Goal: Task Accomplishment & Management: Use online tool/utility

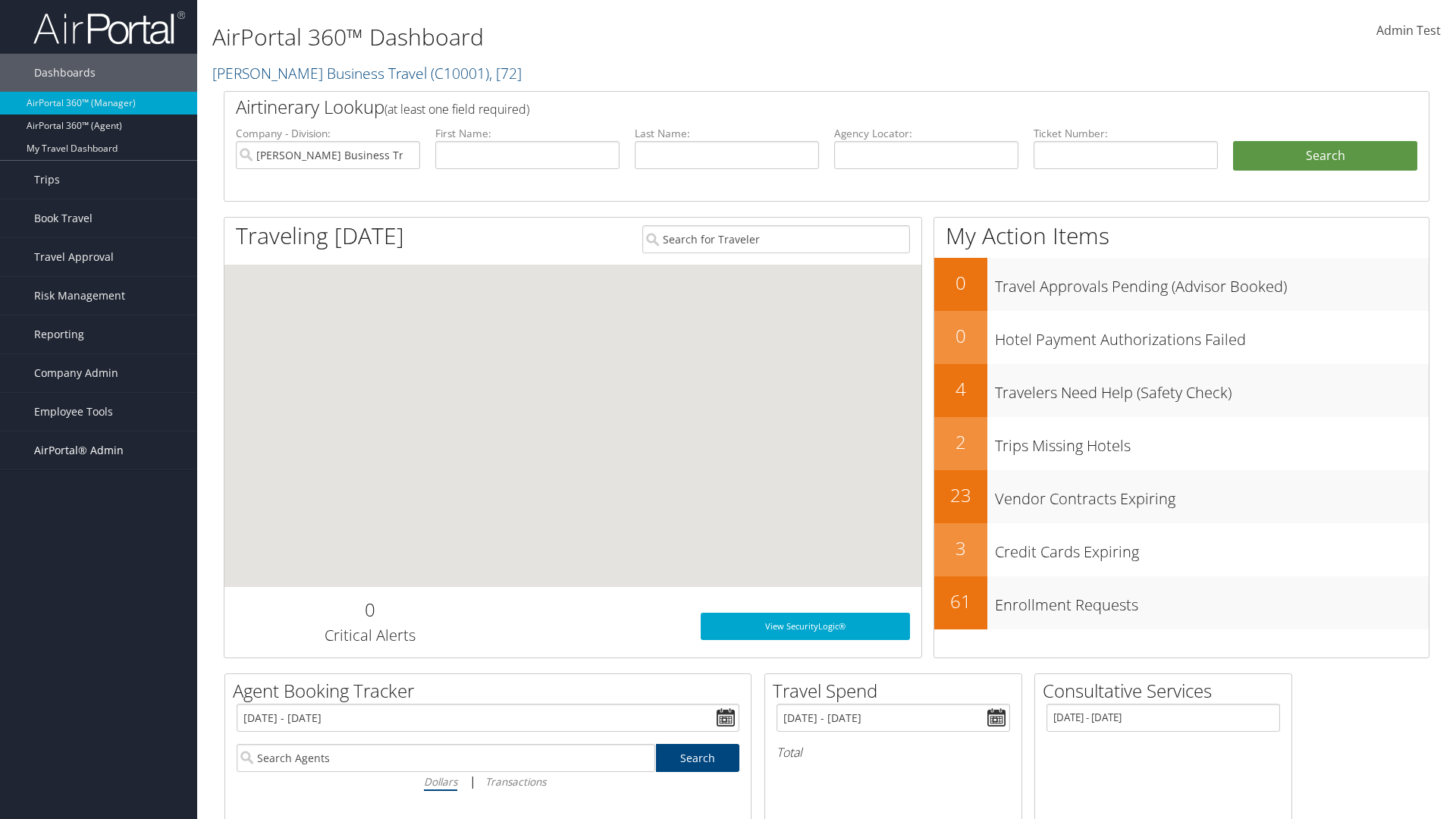
click at [99, 450] on span "AirPortal® Admin" at bounding box center [79, 450] width 89 height 38
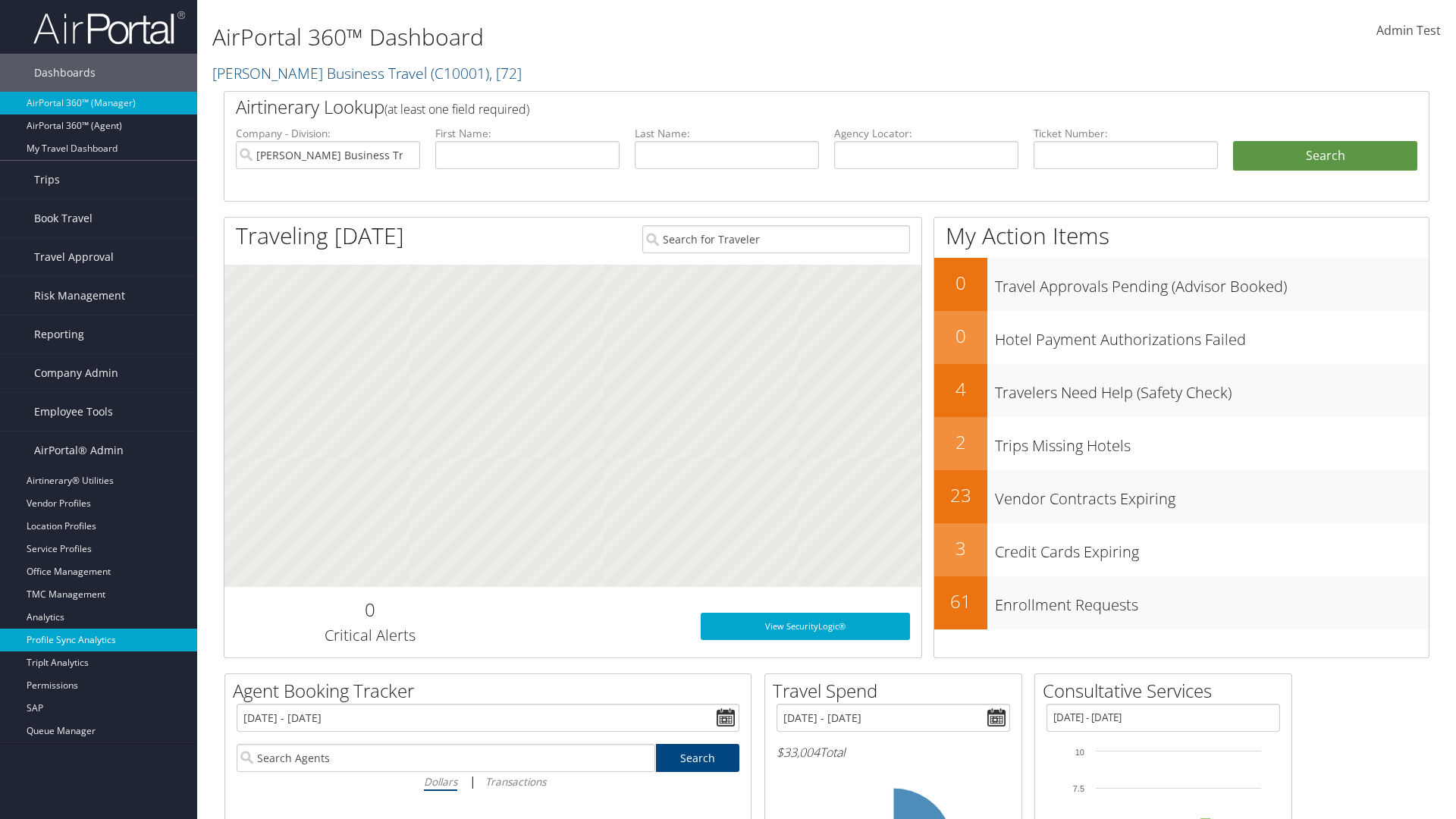
click at [99, 640] on link "Profile Sync Analytics" at bounding box center [99, 640] width 197 height 23
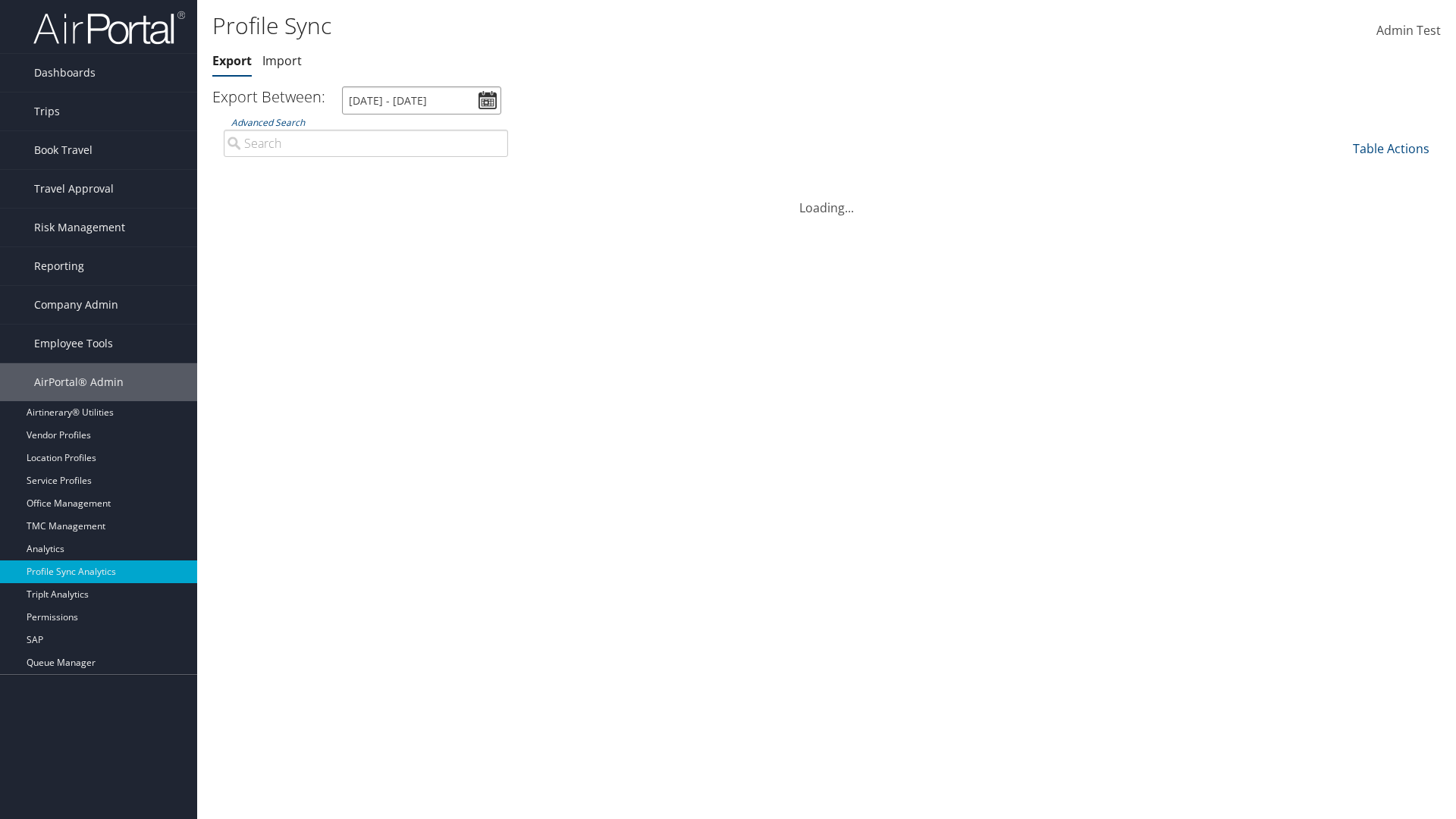
click at [421, 100] on input "8/2/2025 - 9/3/2025" at bounding box center [421, 100] width 159 height 28
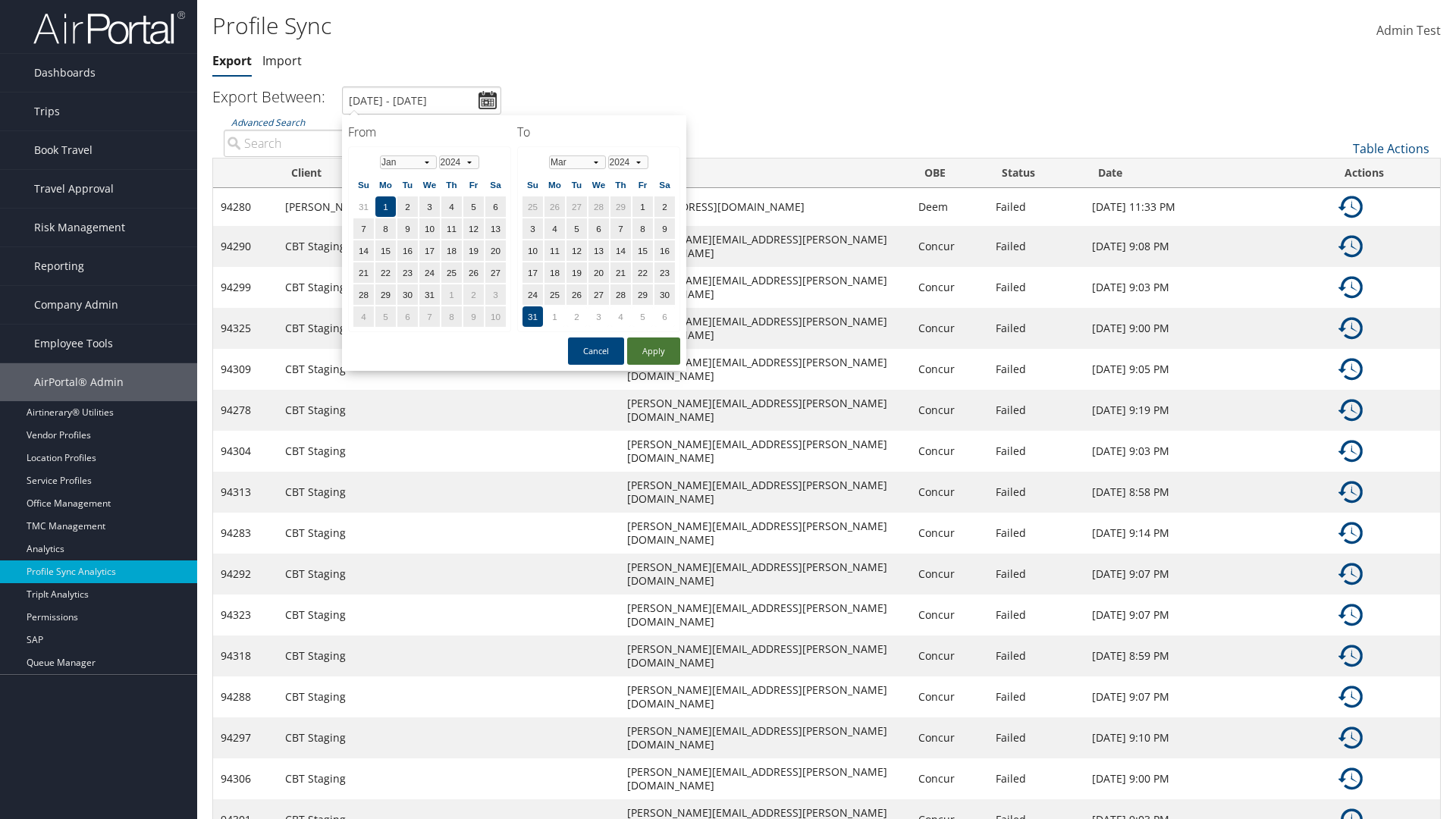
click at [654, 350] on button "Apply" at bounding box center [654, 351] width 53 height 27
type input "1/1/2024 - 3/31/2024"
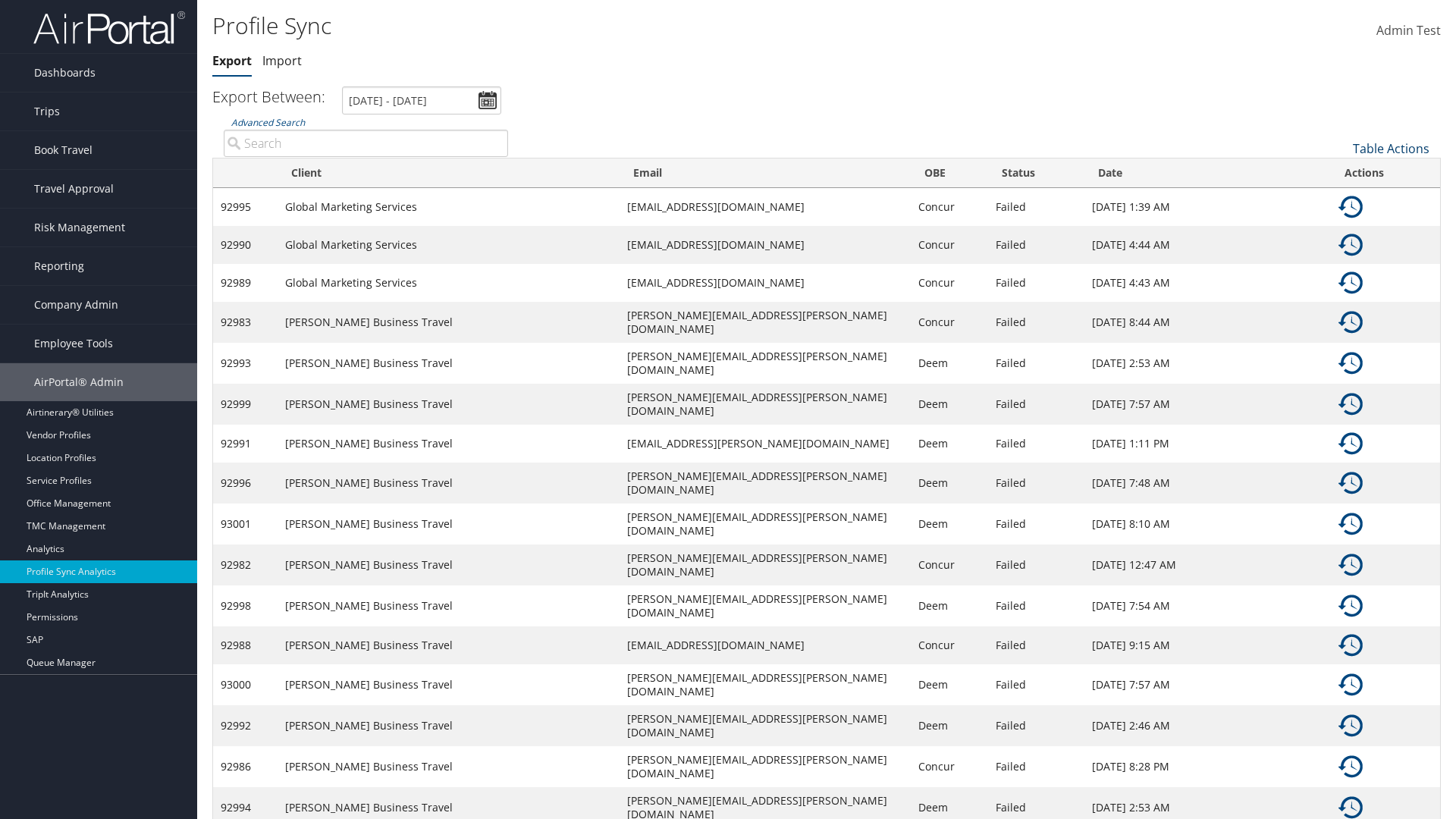
click at [1391, 148] on link "Table Actions" at bounding box center [1392, 148] width 77 height 16
click at [1340, 197] on link "Column Visibility" at bounding box center [1340, 197] width 200 height 26
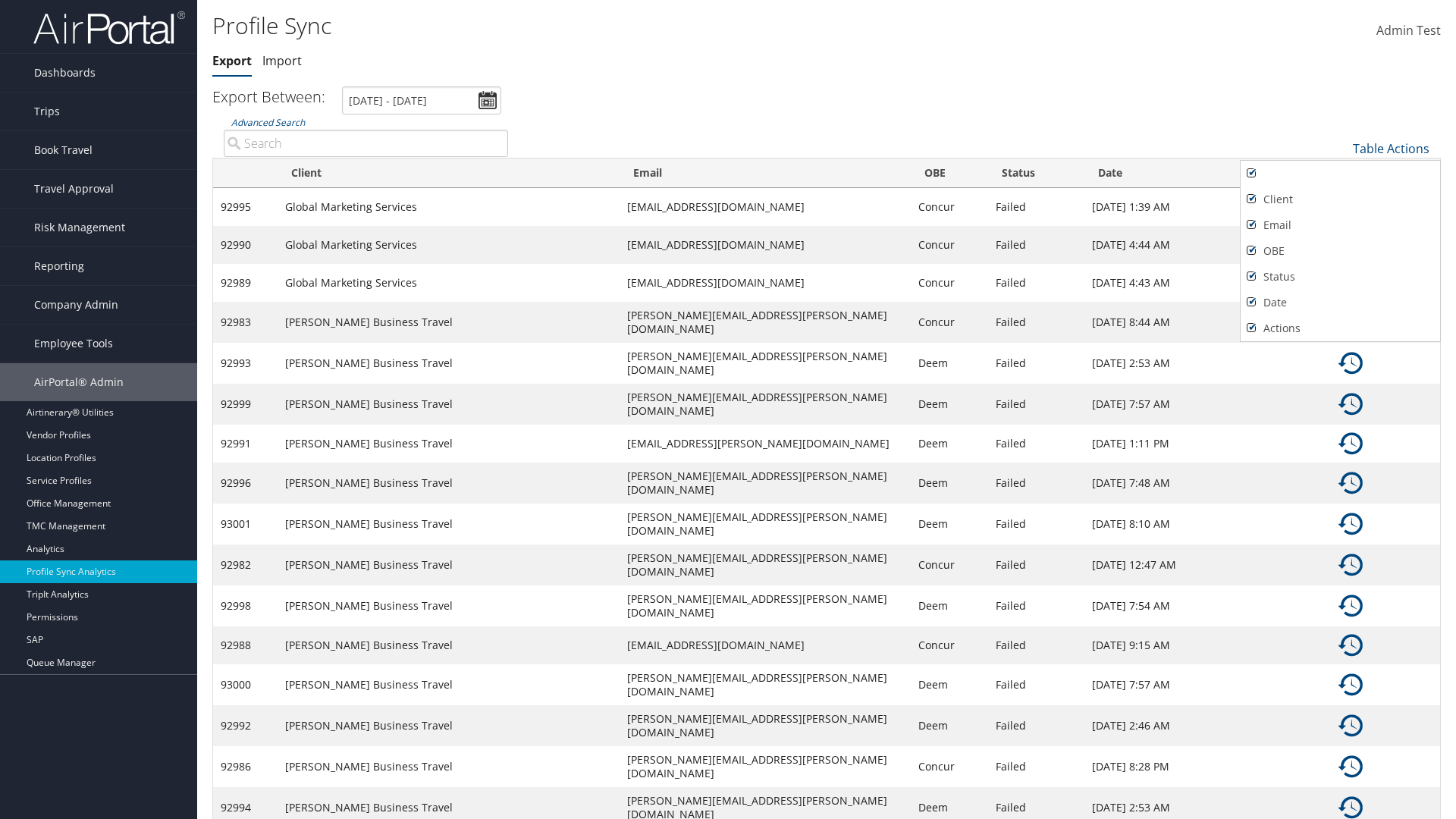
click at [728, 410] on div at bounding box center [728, 410] width 1456 height 819
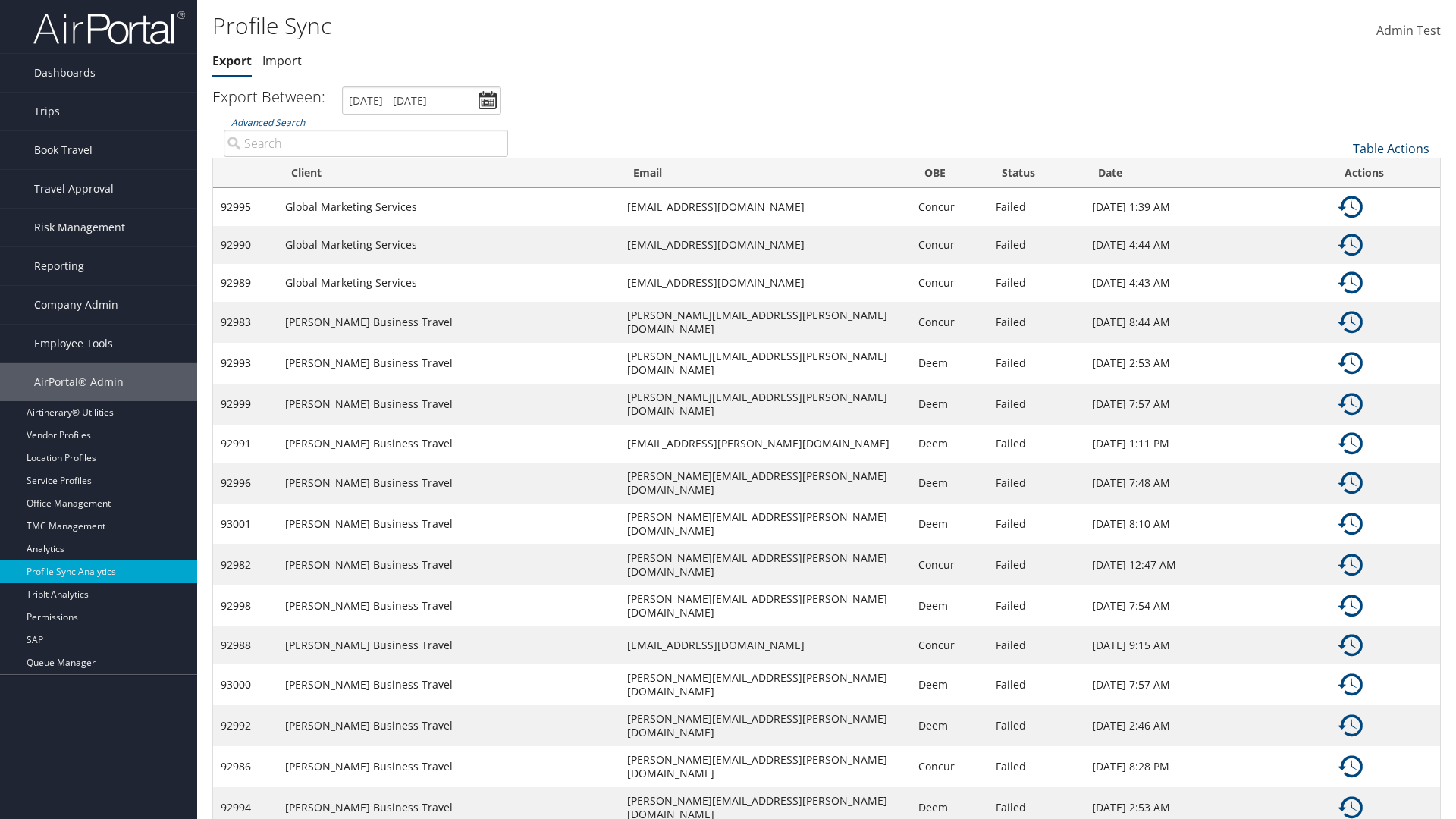
click at [1391, 148] on link "Table Actions" at bounding box center [1392, 148] width 77 height 16
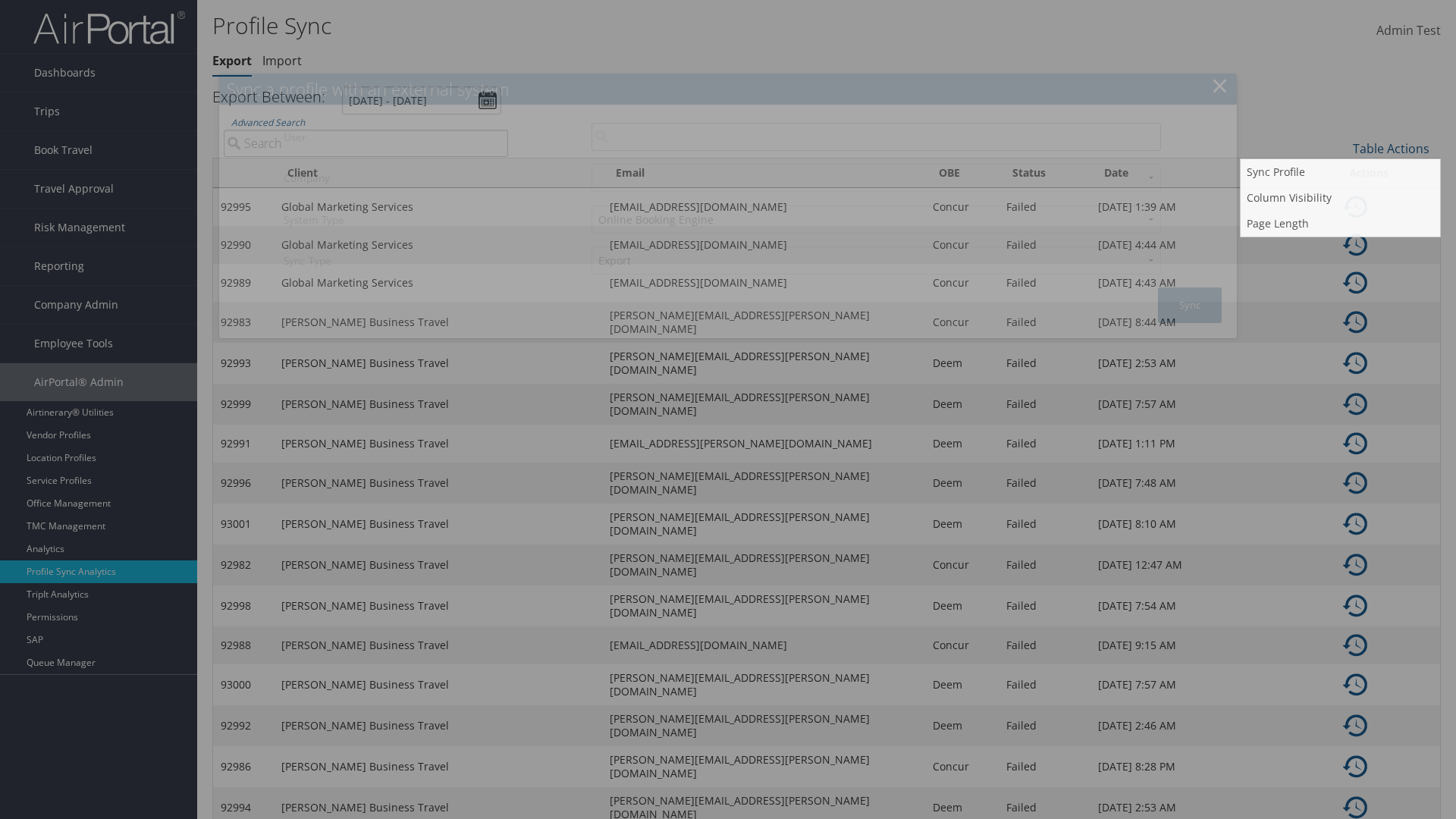
click at [876, 136] on input "User" at bounding box center [876, 137] width 569 height 28
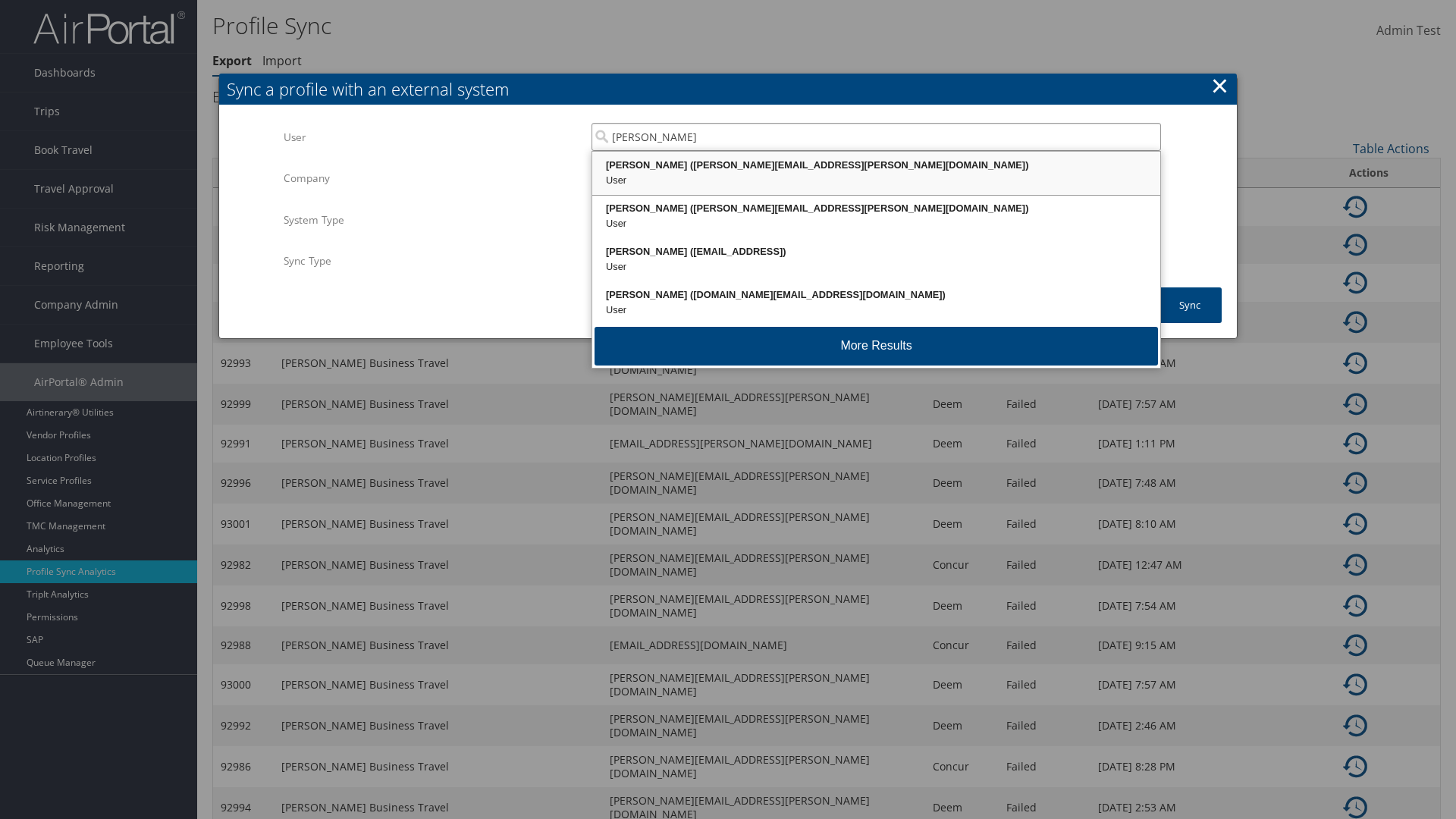
click at [876, 165] on div "Kyle Casazza (kyle.casazza@cbtravel.com)" at bounding box center [876, 164] width 563 height 15
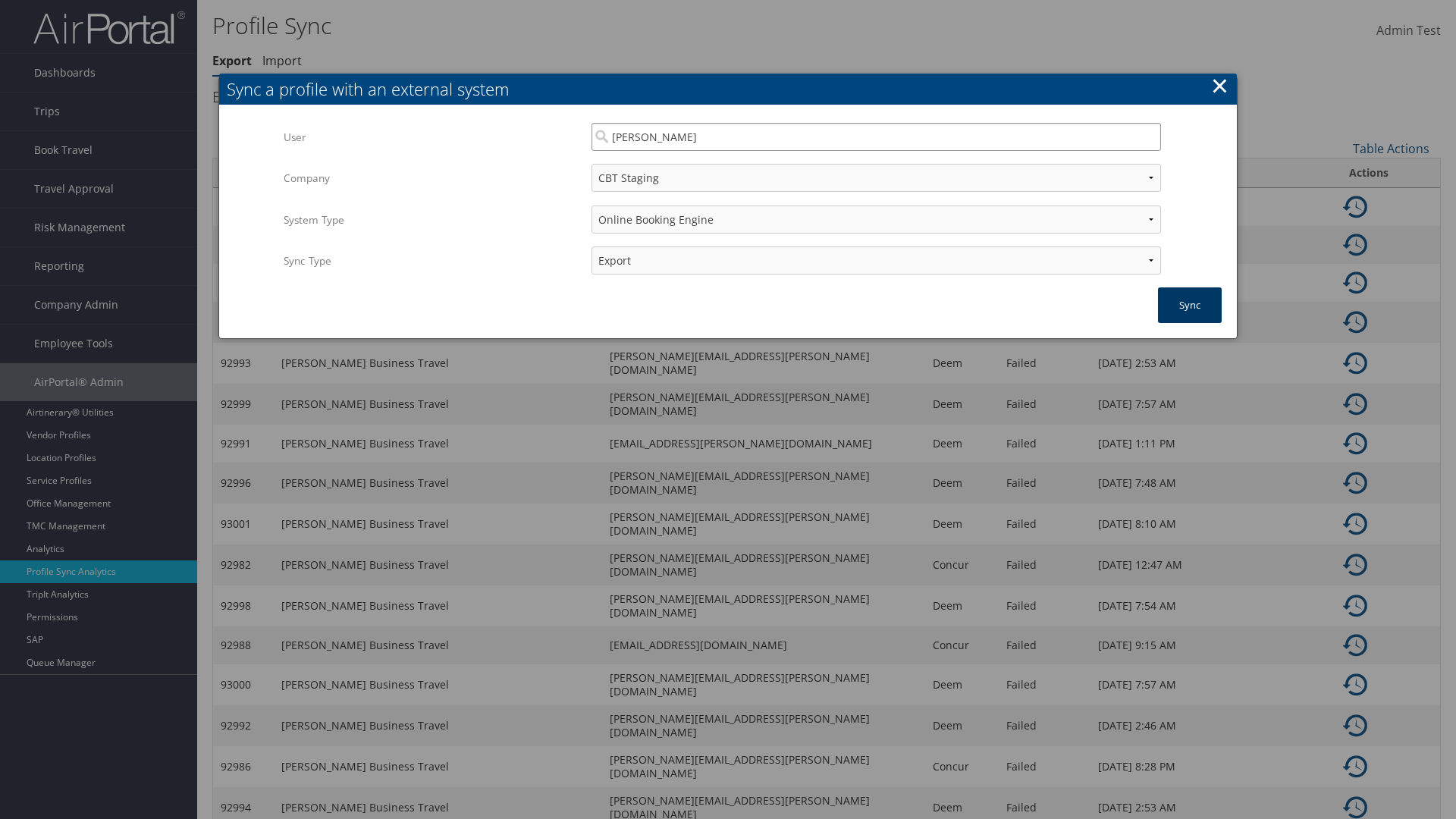
type input "Kyle Casazza"
click at [1190, 305] on button "Sync" at bounding box center [1190, 305] width 63 height 36
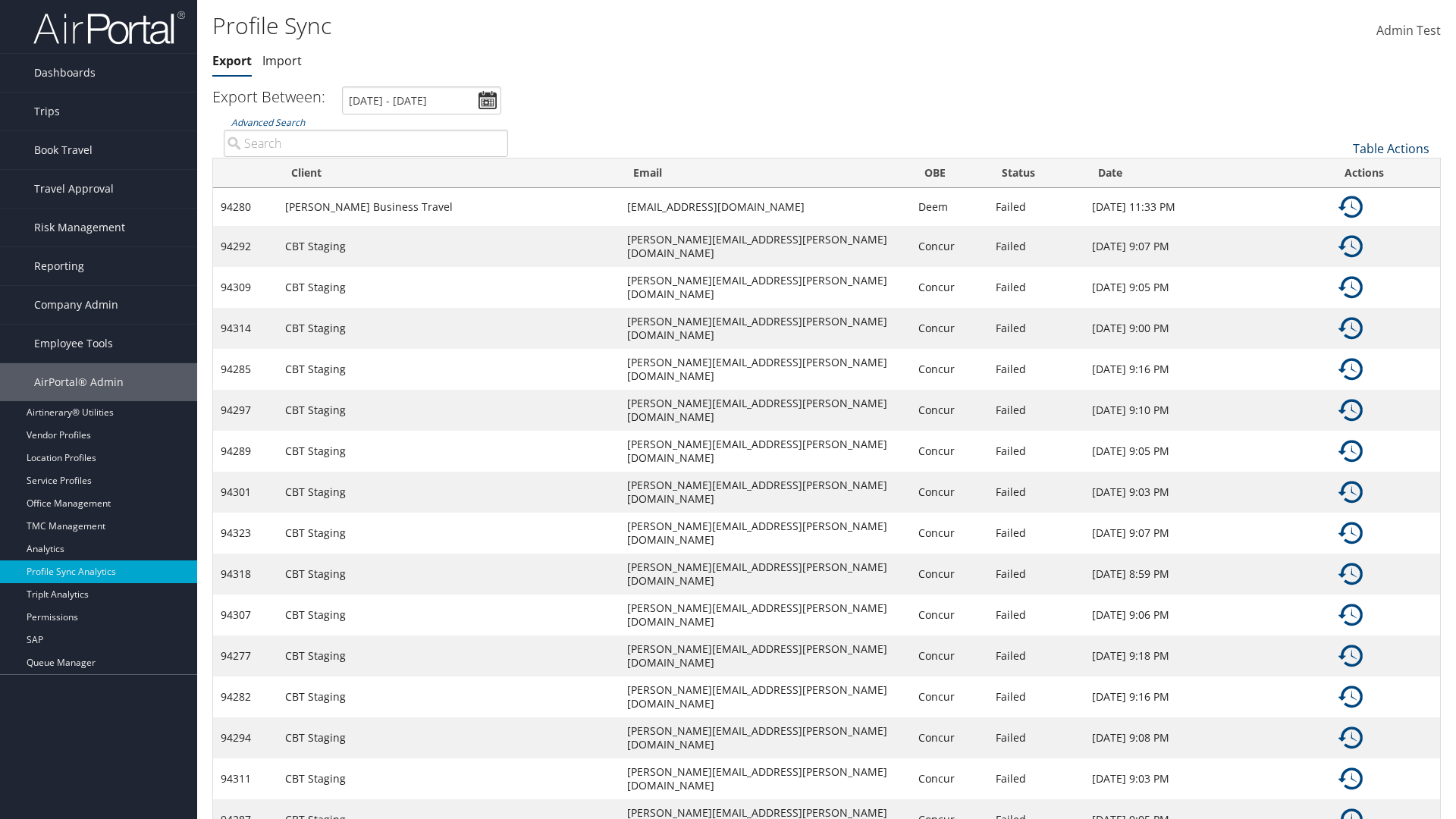
click at [1391, 148] on link "Table Actions" at bounding box center [1392, 148] width 77 height 16
click at [1340, 199] on link "25" at bounding box center [1340, 199] width 200 height 26
click at [1391, 148] on link "Table Actions" at bounding box center [1392, 148] width 77 height 16
click at [1340, 223] on link "Page Length" at bounding box center [1340, 223] width 200 height 26
click at [1391, 148] on link "Table Actions" at bounding box center [1392, 148] width 77 height 16
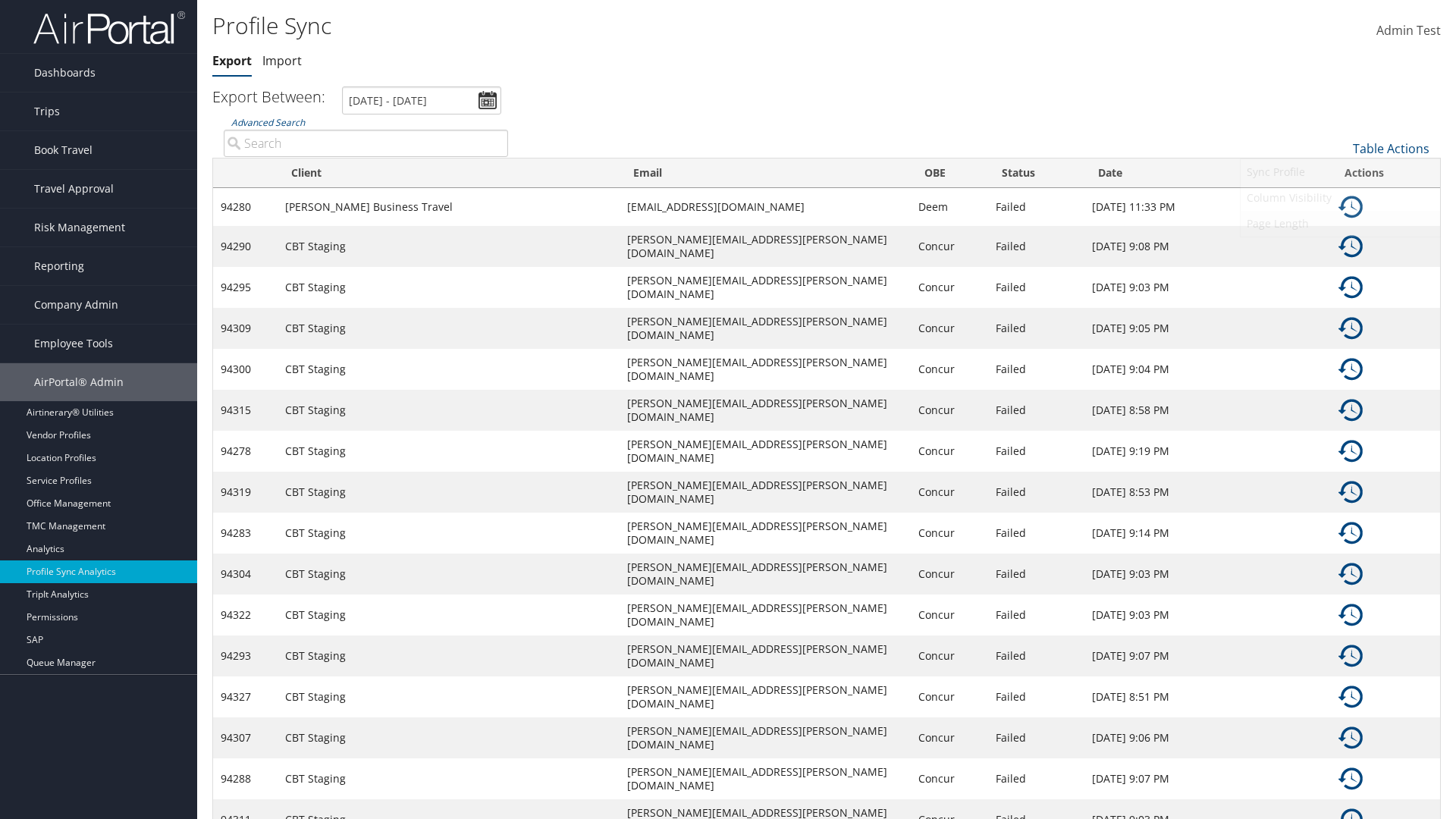
click at [1340, 223] on link "Page Length" at bounding box center [1340, 223] width 200 height 26
click at [1391, 148] on link "Table Actions" at bounding box center [1392, 148] width 77 height 16
click at [1340, 197] on link "Column Visibility" at bounding box center [1340, 197] width 200 height 26
click at [1340, 199] on link "Client" at bounding box center [1340, 199] width 200 height 26
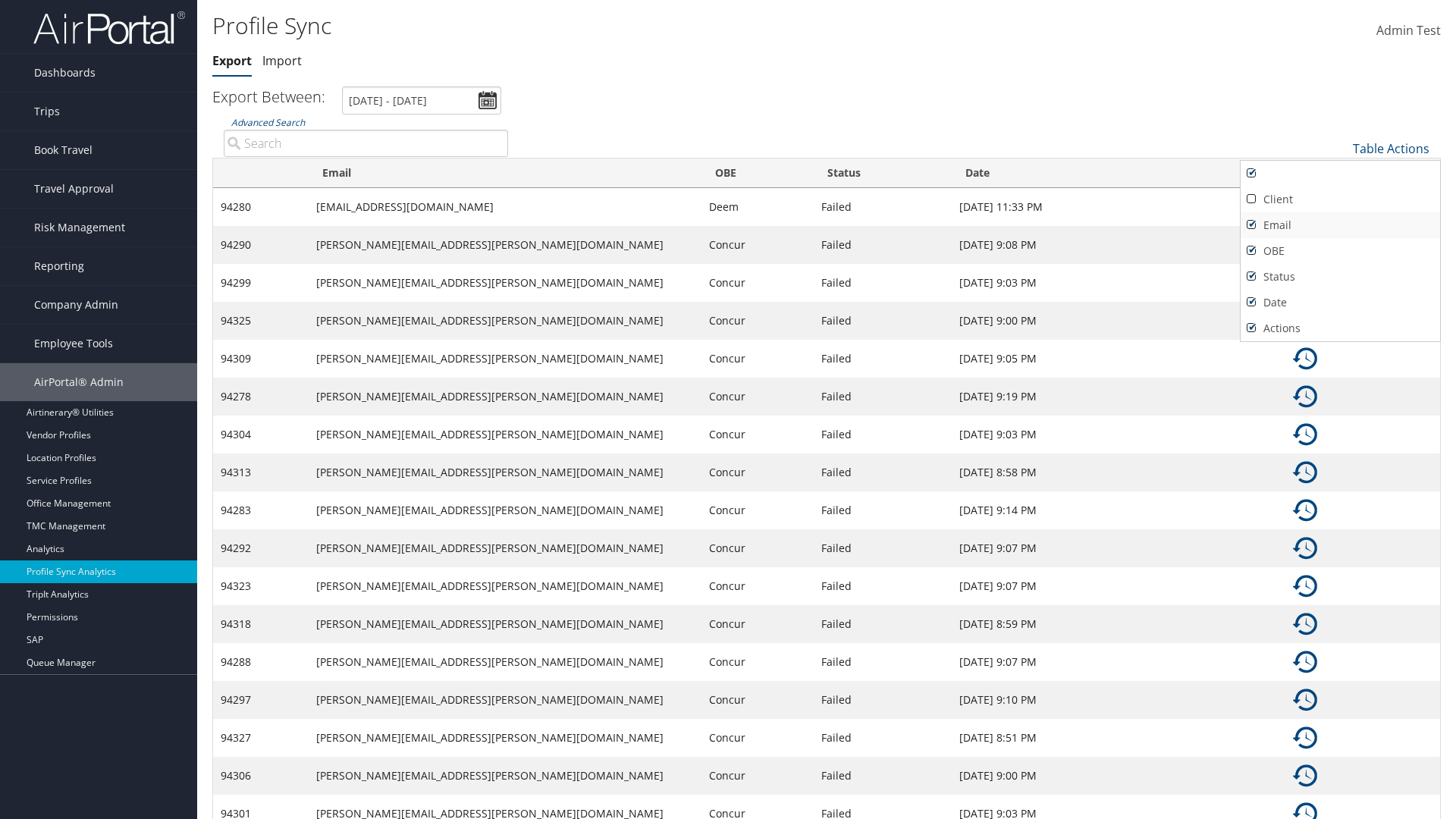
click at [1340, 225] on link "Email" at bounding box center [1340, 225] width 200 height 26
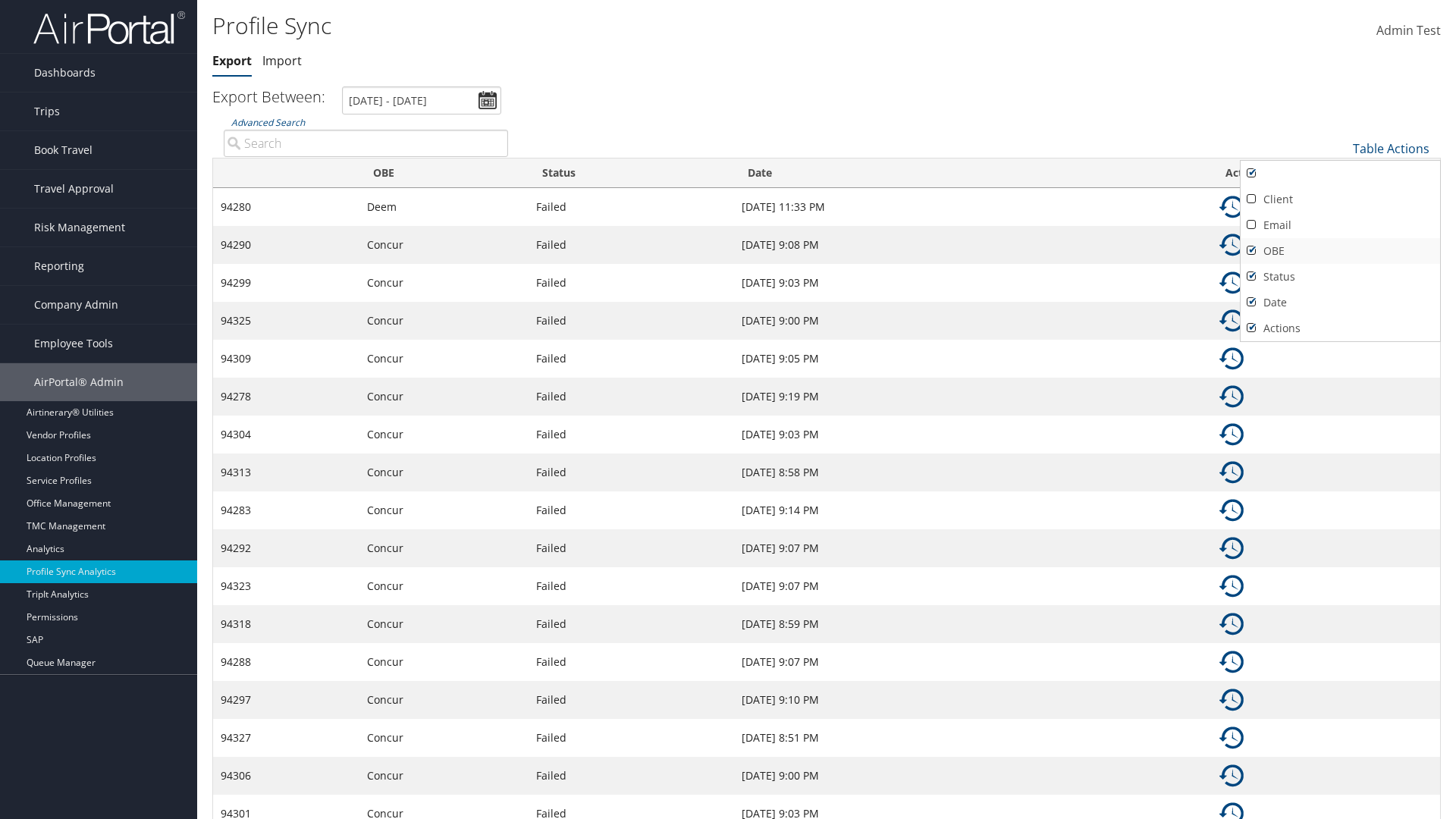
click at [1340, 251] on link "OBE" at bounding box center [1340, 251] width 200 height 26
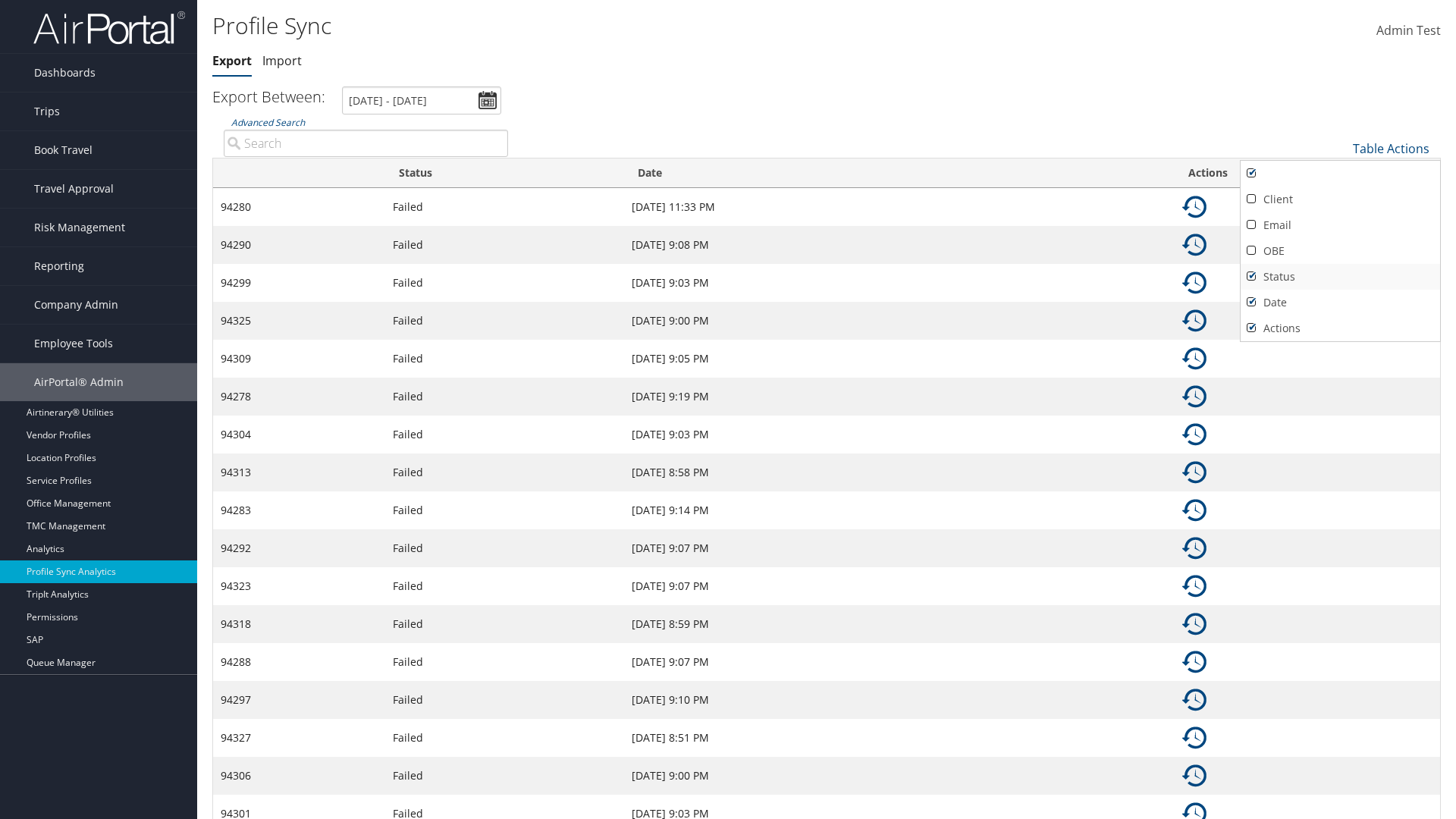
click at [1340, 276] on link "Status" at bounding box center [1340, 276] width 200 height 26
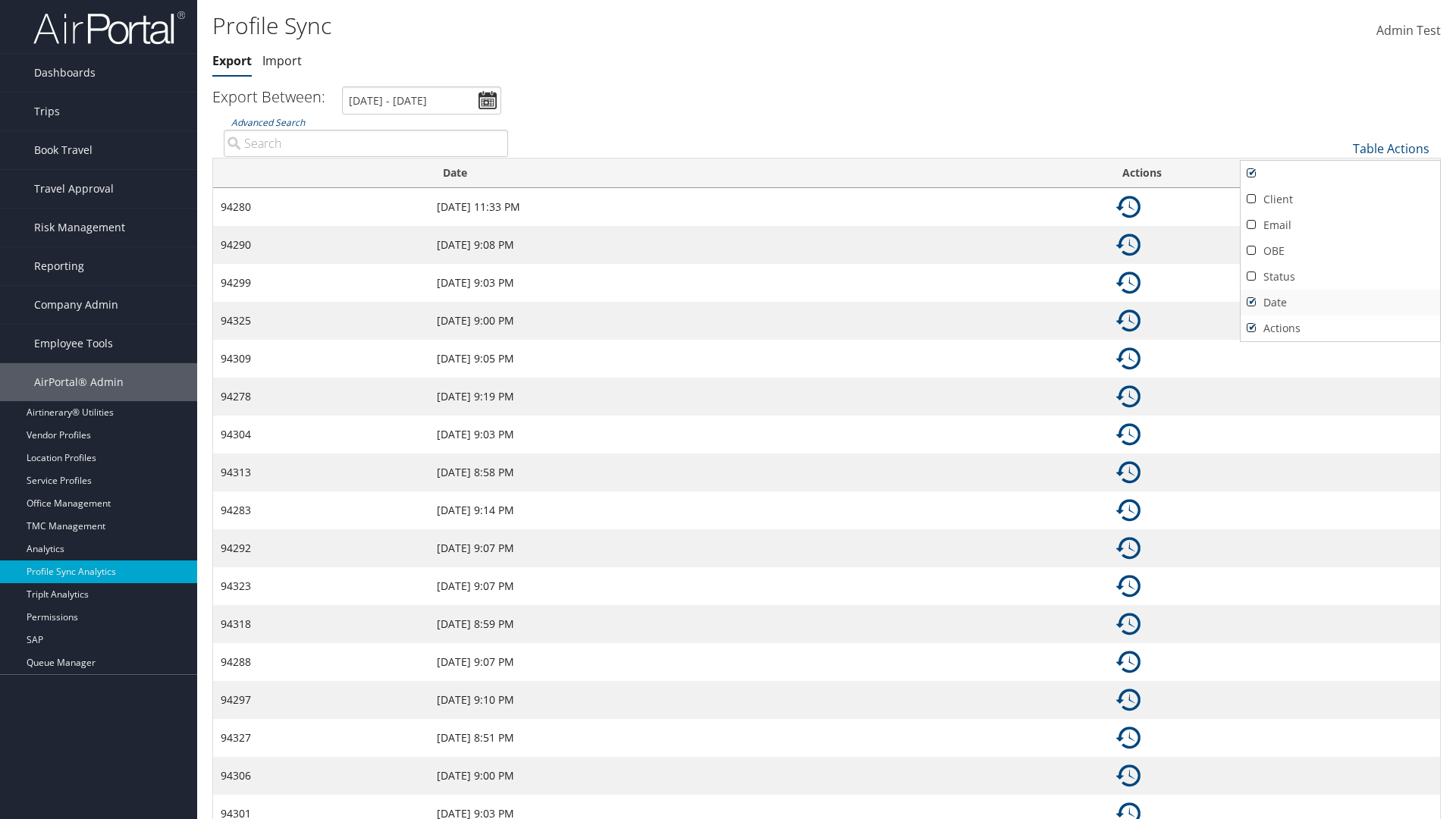
click at [1340, 301] on link "Date" at bounding box center [1340, 302] width 200 height 26
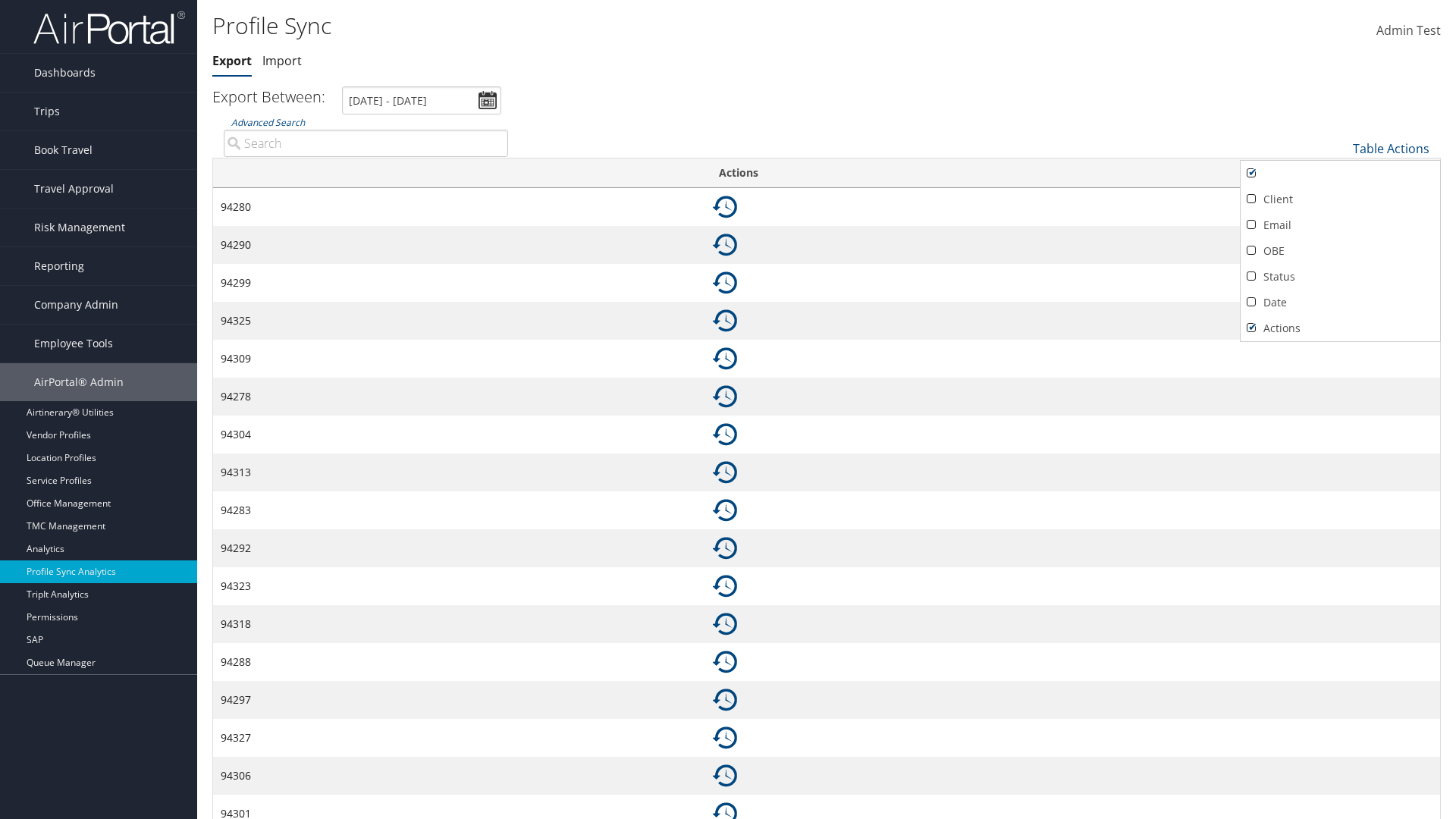
click at [1340, 327] on link "Actions" at bounding box center [1340, 328] width 200 height 26
click at [728, 410] on div at bounding box center [728, 410] width 1456 height 819
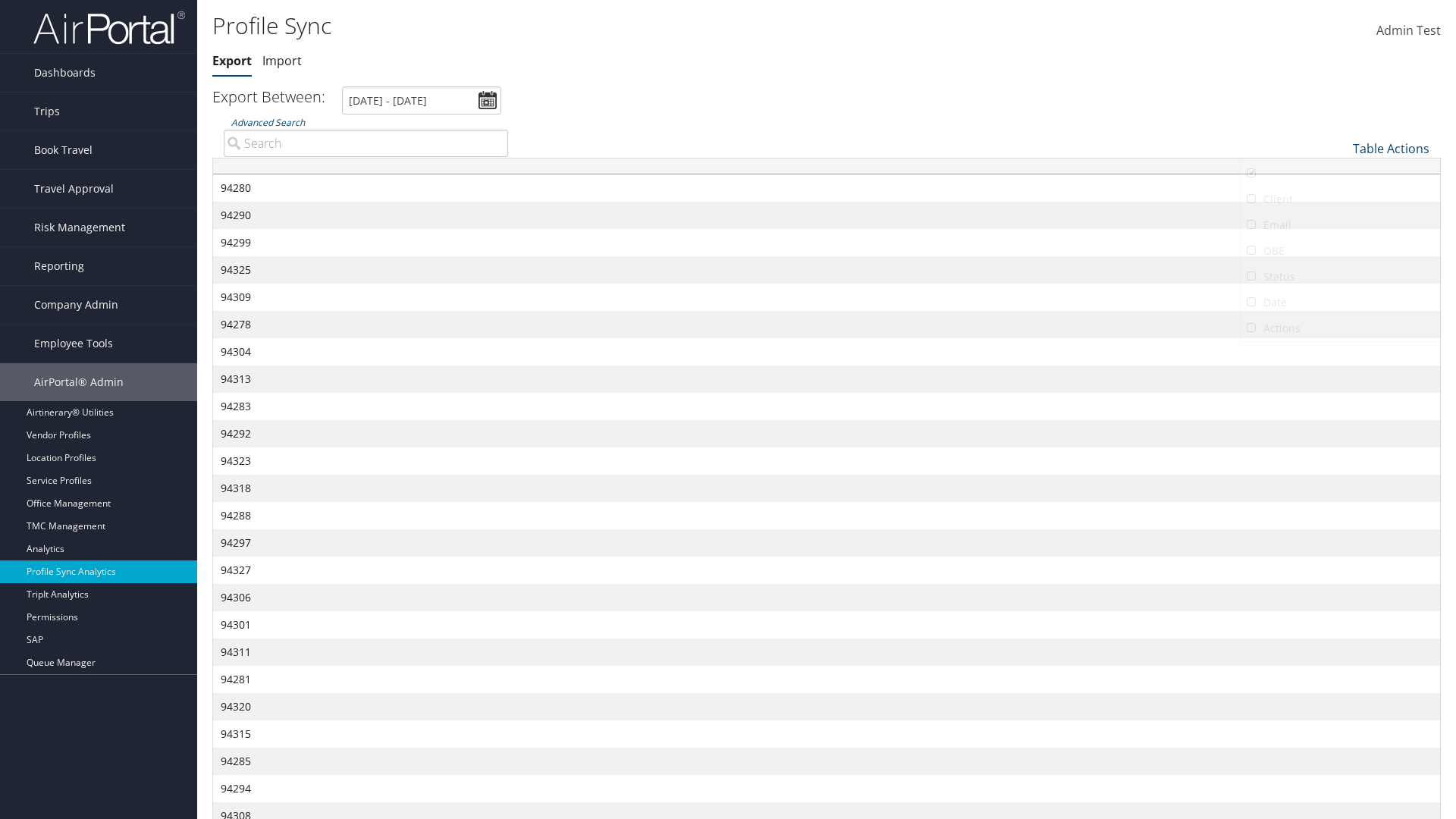
scroll to position [139, 0]
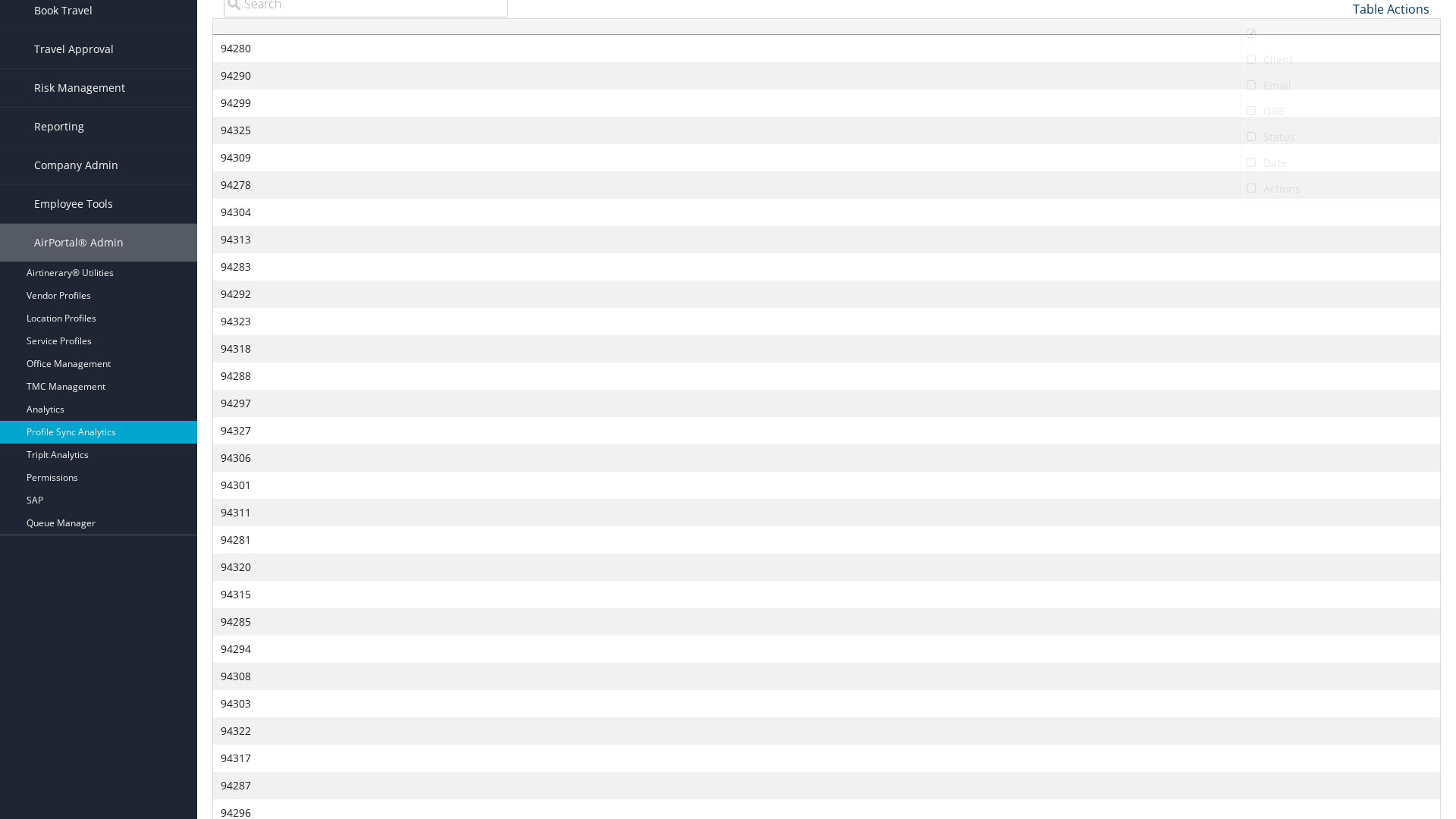
click at [1391, 9] on link "Table Actions" at bounding box center [1392, 9] width 77 height 16
click at [1340, 60] on link "Client" at bounding box center [1340, 60] width 200 height 26
